Goal: Find specific page/section: Find specific page/section

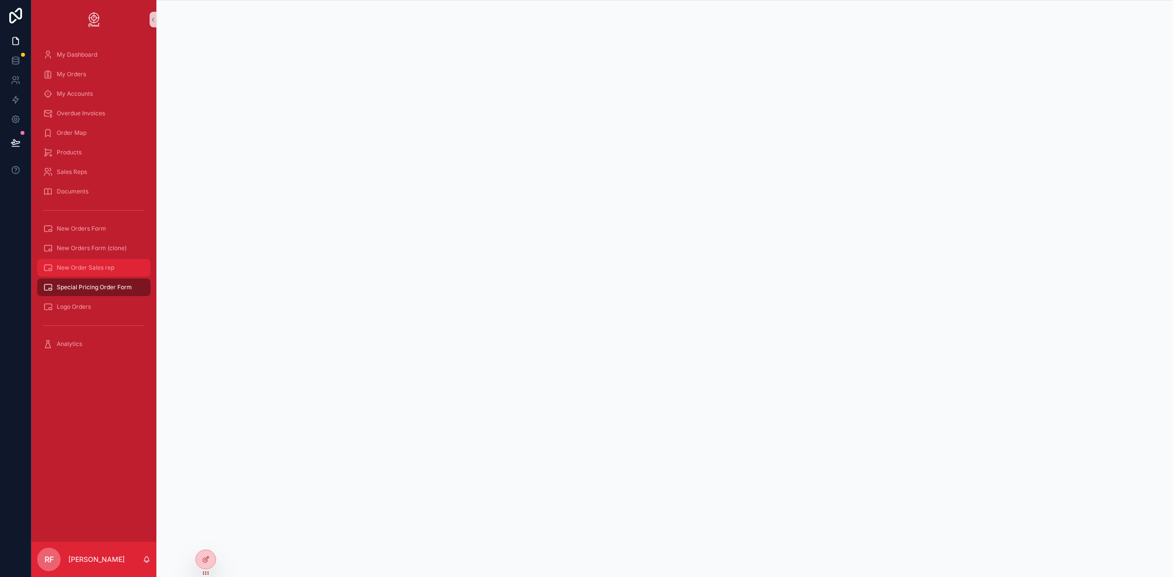
click at [107, 264] on span "New Order Sales rep" at bounding box center [86, 268] width 58 height 8
click at [98, 241] on div "New Orders Form (clone)" at bounding box center [94, 249] width 102 height 16
click at [96, 258] on div "New Order Sales rep" at bounding box center [93, 268] width 125 height 20
click at [103, 267] on span "New Order Sales rep" at bounding box center [86, 268] width 58 height 8
drag, startPoint x: 95, startPoint y: 249, endPoint x: 99, endPoint y: 244, distance: 6.3
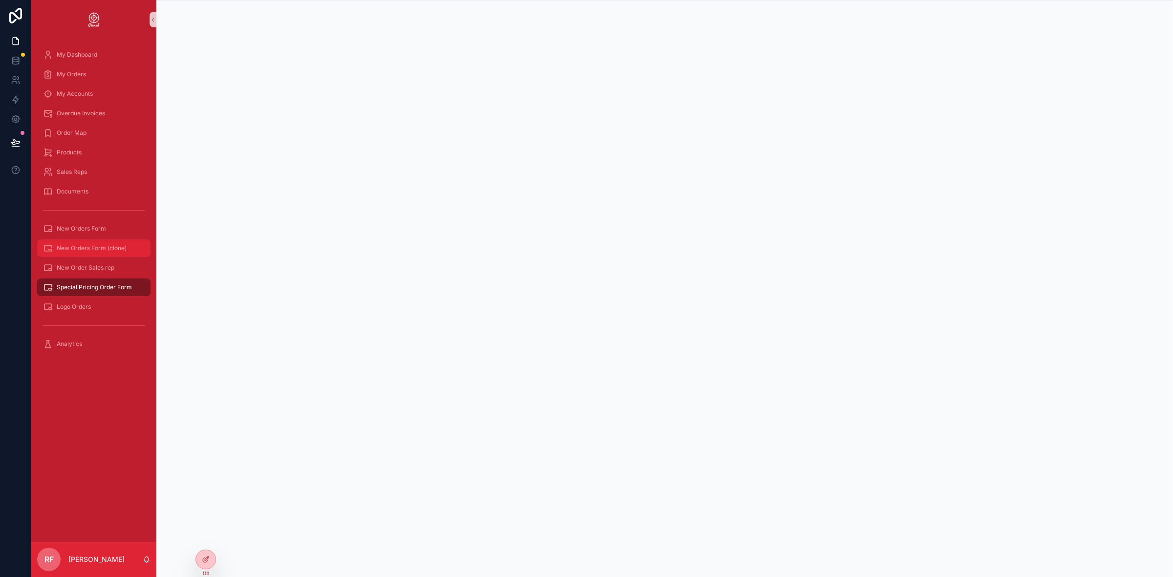
click at [95, 249] on span "New Orders Form (clone)" at bounding box center [92, 248] width 70 height 8
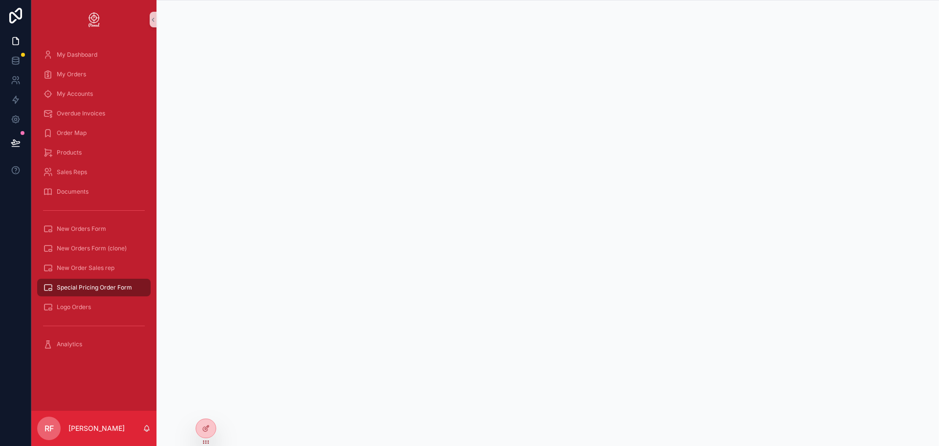
drag, startPoint x: 56, startPoint y: 19, endPoint x: 54, endPoint y: 12, distance: 6.8
click at [56, 19] on link "scrollable content" at bounding box center [93, 20] width 113 height 16
click at [99, 246] on span "New Orders Form (clone)" at bounding box center [92, 248] width 70 height 8
